Goal: Information Seeking & Learning: Stay updated

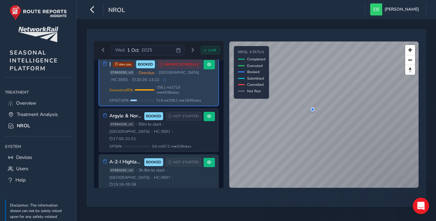
scroll to position [1, 0]
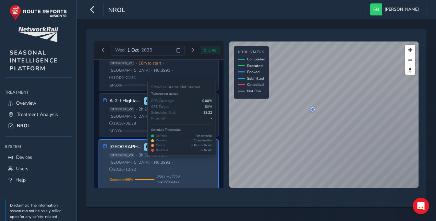
scroll to position [103, 0]
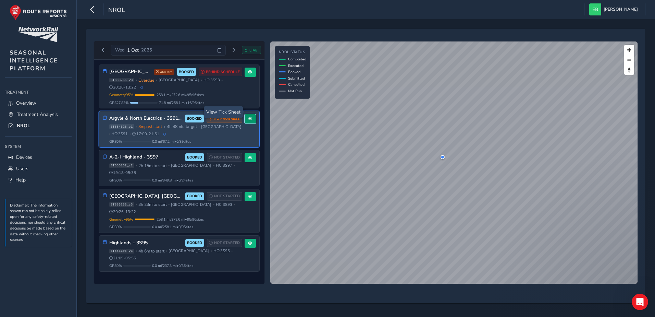
click at [246, 114] on button at bounding box center [250, 118] width 11 height 9
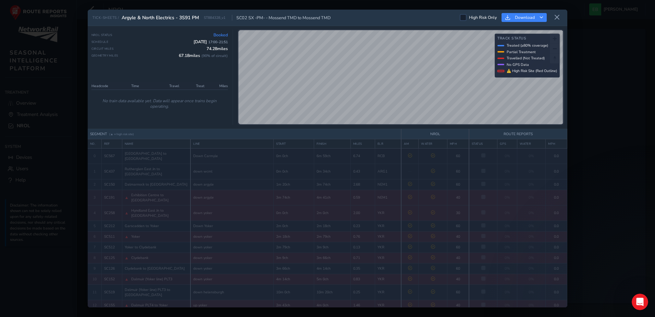
click at [417, 141] on div "TICK-SHEETS / Argyle & North Electrics - 3S91 PM ST884328_v1 SC02 SX -PM- - Mos…" at bounding box center [328, 159] width 480 height 298
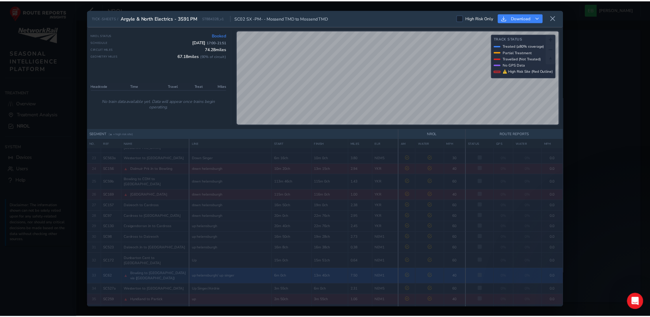
scroll to position [283, 0]
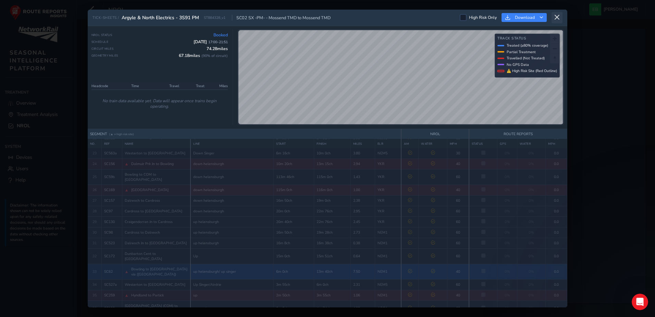
click at [435, 19] on icon at bounding box center [557, 17] width 6 height 6
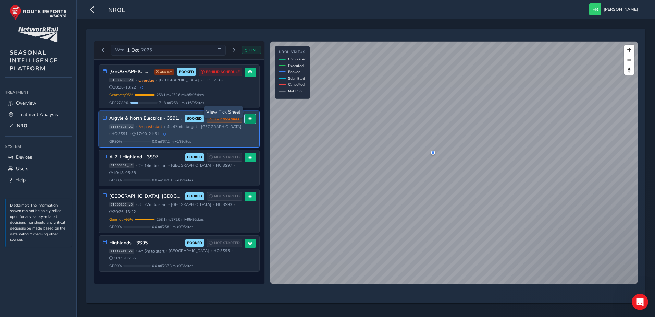
click at [251, 114] on button at bounding box center [250, 118] width 11 height 9
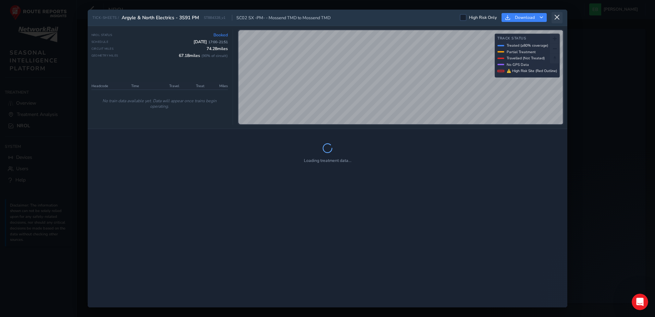
click at [435, 20] on icon at bounding box center [557, 17] width 6 height 6
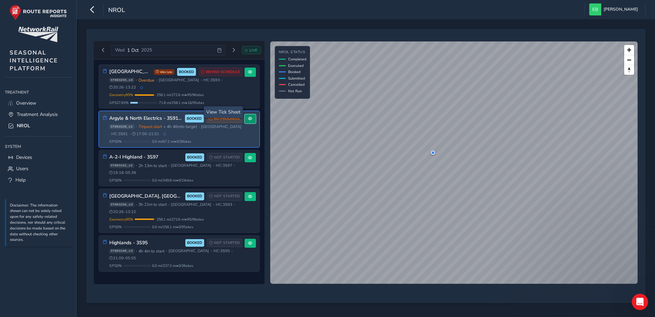
click at [252, 116] on span at bounding box center [250, 118] width 4 height 4
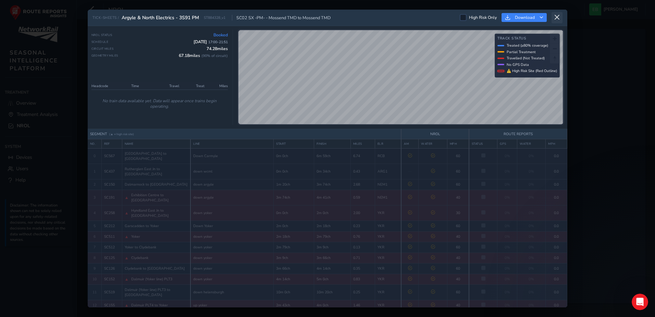
click at [435, 19] on icon at bounding box center [557, 17] width 6 height 6
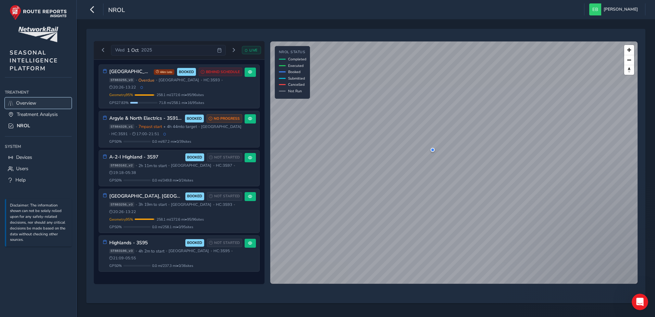
click at [38, 101] on link "Overview" at bounding box center [38, 102] width 67 height 11
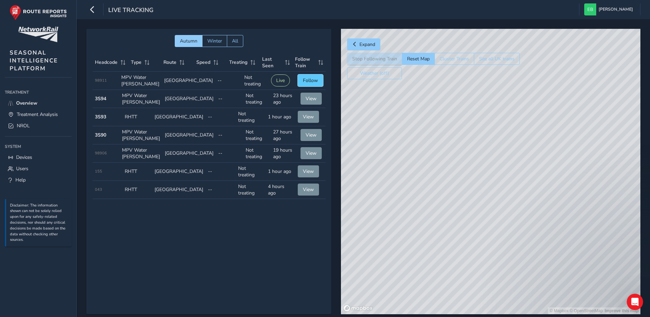
click at [313, 78] on span "Follow" at bounding box center [310, 80] width 15 height 7
drag, startPoint x: 541, startPoint y: 229, endPoint x: 464, endPoint y: 168, distance: 98.3
click at [435, 168] on div "© Mapbox © OpenStreetMap Improve this map © Maxar" at bounding box center [490, 171] width 299 height 285
drag, startPoint x: 543, startPoint y: 231, endPoint x: 473, endPoint y: 167, distance: 94.3
click at [435, 167] on div "© Mapbox © OpenStreetMap Improve this map" at bounding box center [490, 171] width 299 height 285
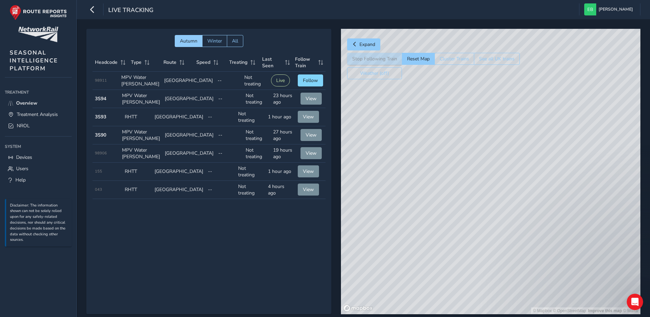
drag, startPoint x: 468, startPoint y: 150, endPoint x: 475, endPoint y: 218, distance: 68.2
click at [435, 218] on div "© Mapbox © OpenStreetMap Improve this map © Maxar" at bounding box center [490, 171] width 299 height 285
click at [435, 153] on div "© Mapbox © OpenStreetMap Improve this map © Maxar" at bounding box center [490, 171] width 299 height 285
click at [314, 80] on span "Follow" at bounding box center [310, 80] width 15 height 7
